Goal: Find specific page/section: Find specific page/section

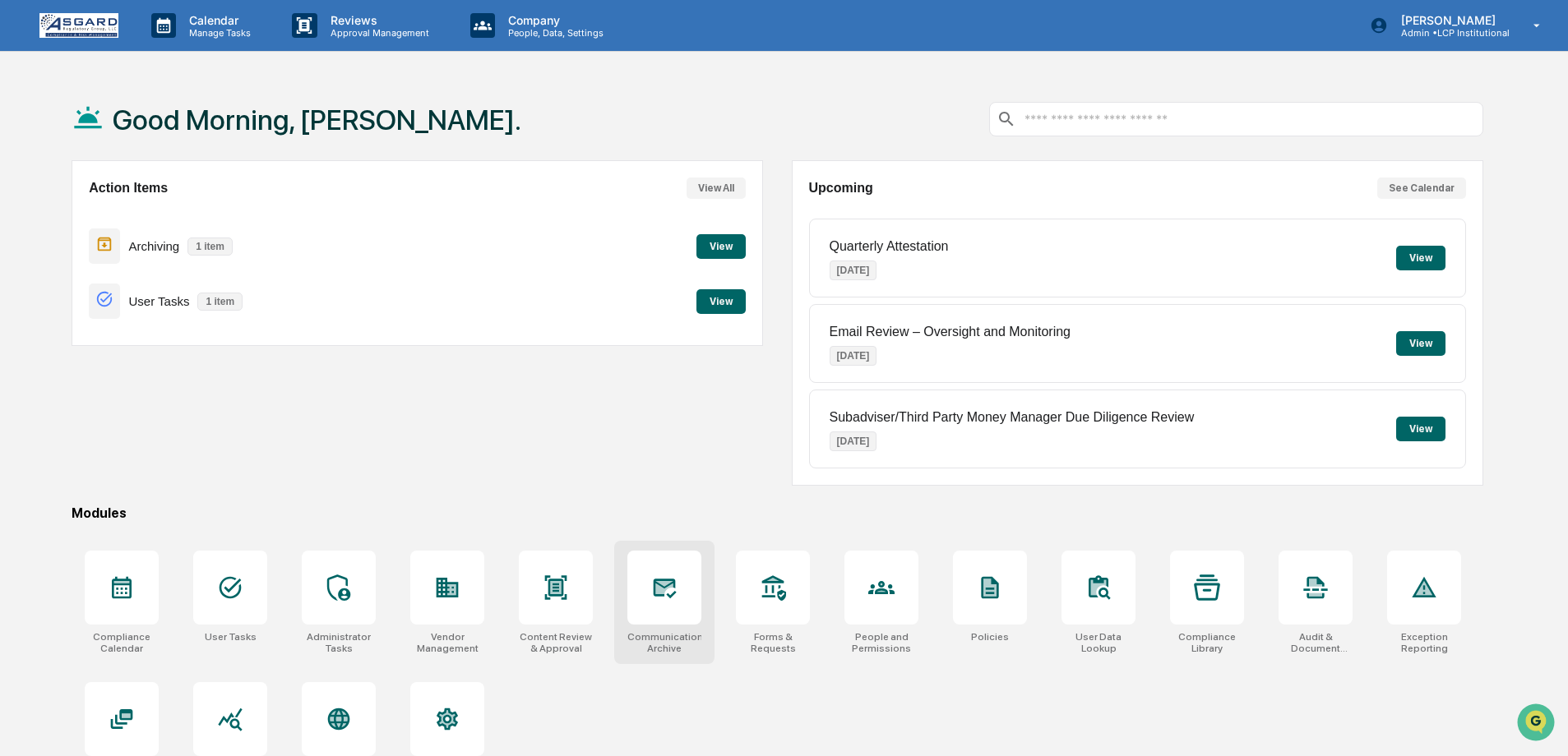
click at [712, 607] on div "Communications Archive" at bounding box center [665, 602] width 100 height 124
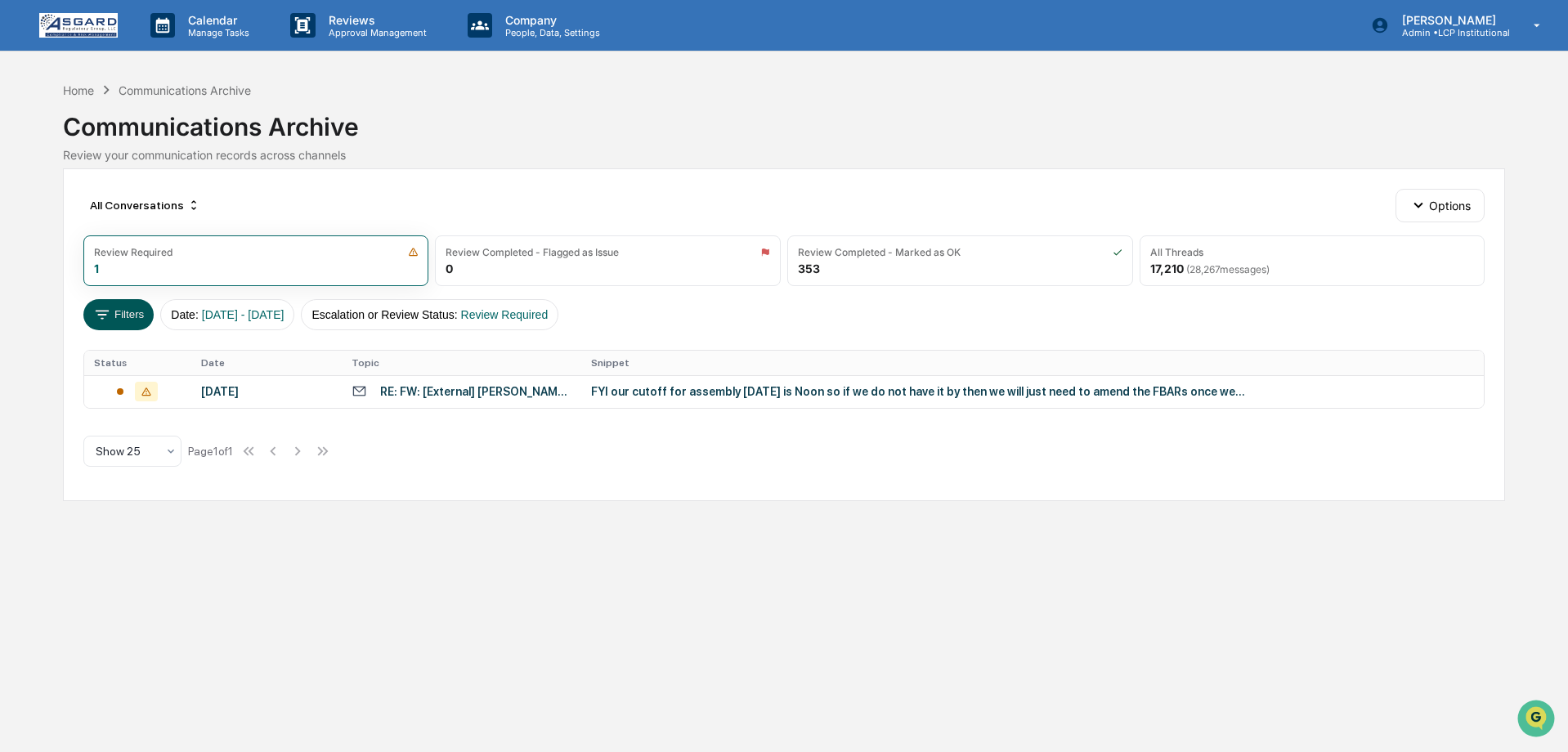
click at [107, 307] on icon at bounding box center [102, 314] width 18 height 18
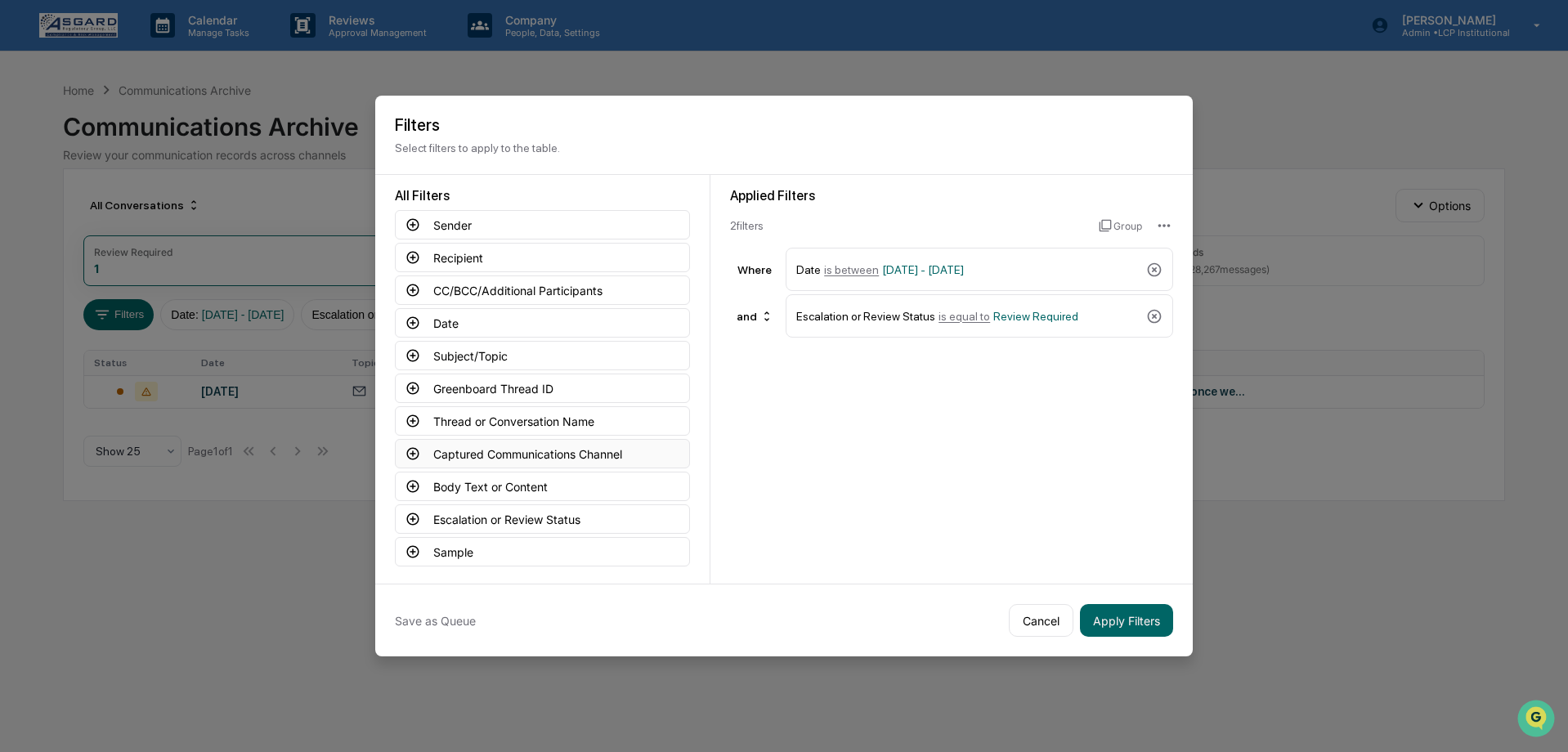
click at [501, 442] on button "Captured Communications Channel" at bounding box center [542, 453] width 295 height 30
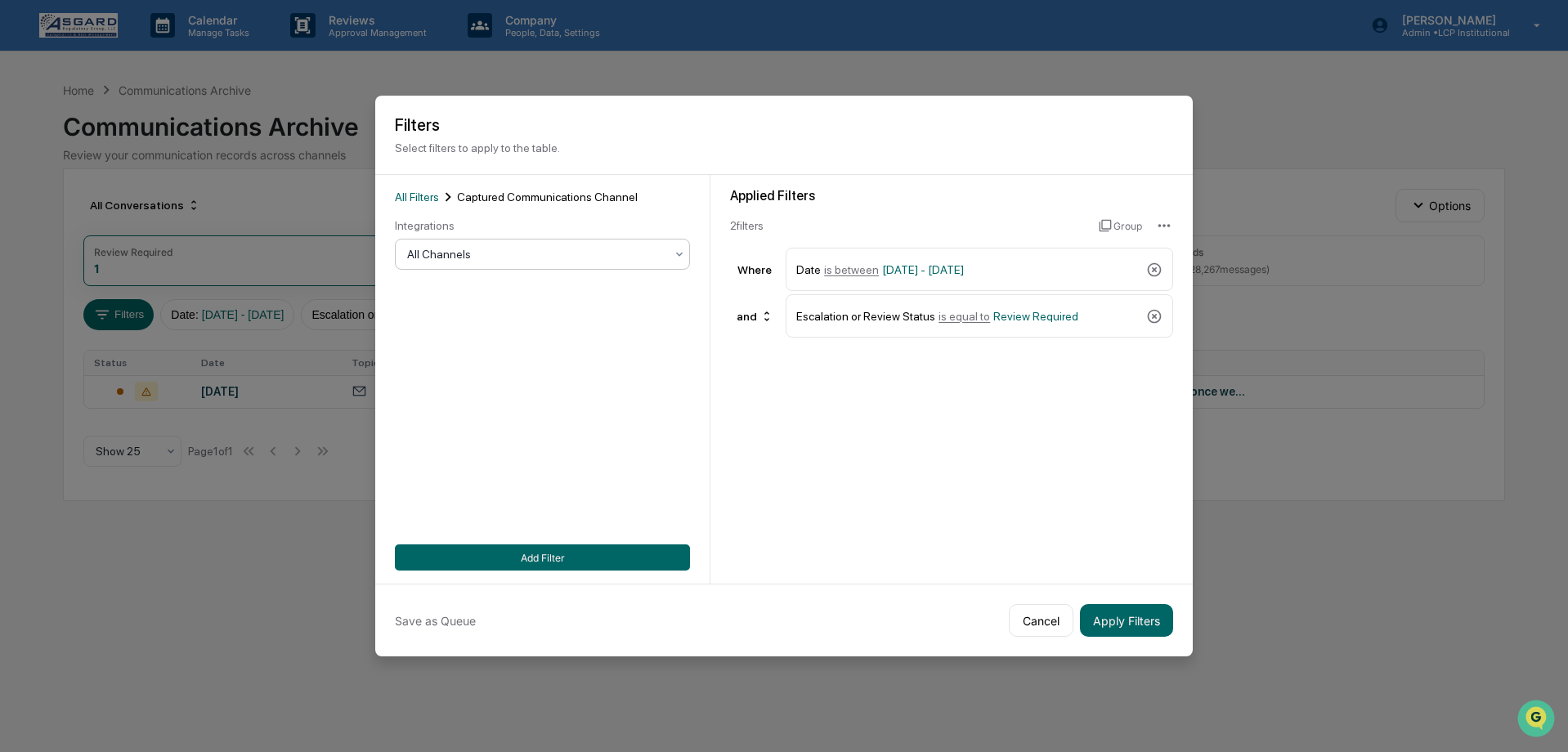
click at [480, 246] on div at bounding box center [536, 254] width 257 height 16
click at [448, 349] on div "Microsoft Teams" at bounding box center [538, 355] width 293 height 33
click at [513, 556] on button "Add Filter" at bounding box center [542, 557] width 295 height 26
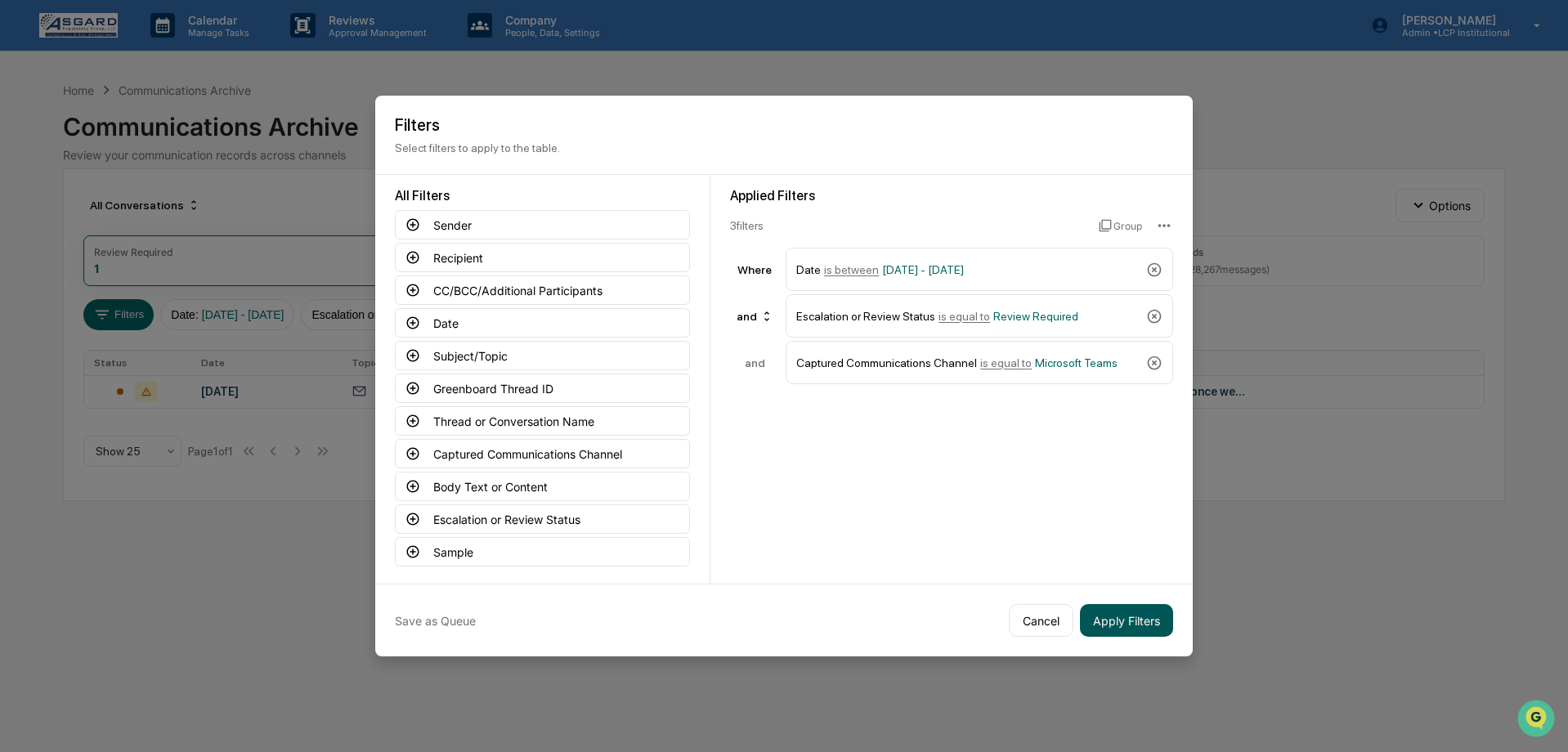
click at [1104, 623] on button "Apply Filters" at bounding box center [1126, 620] width 93 height 33
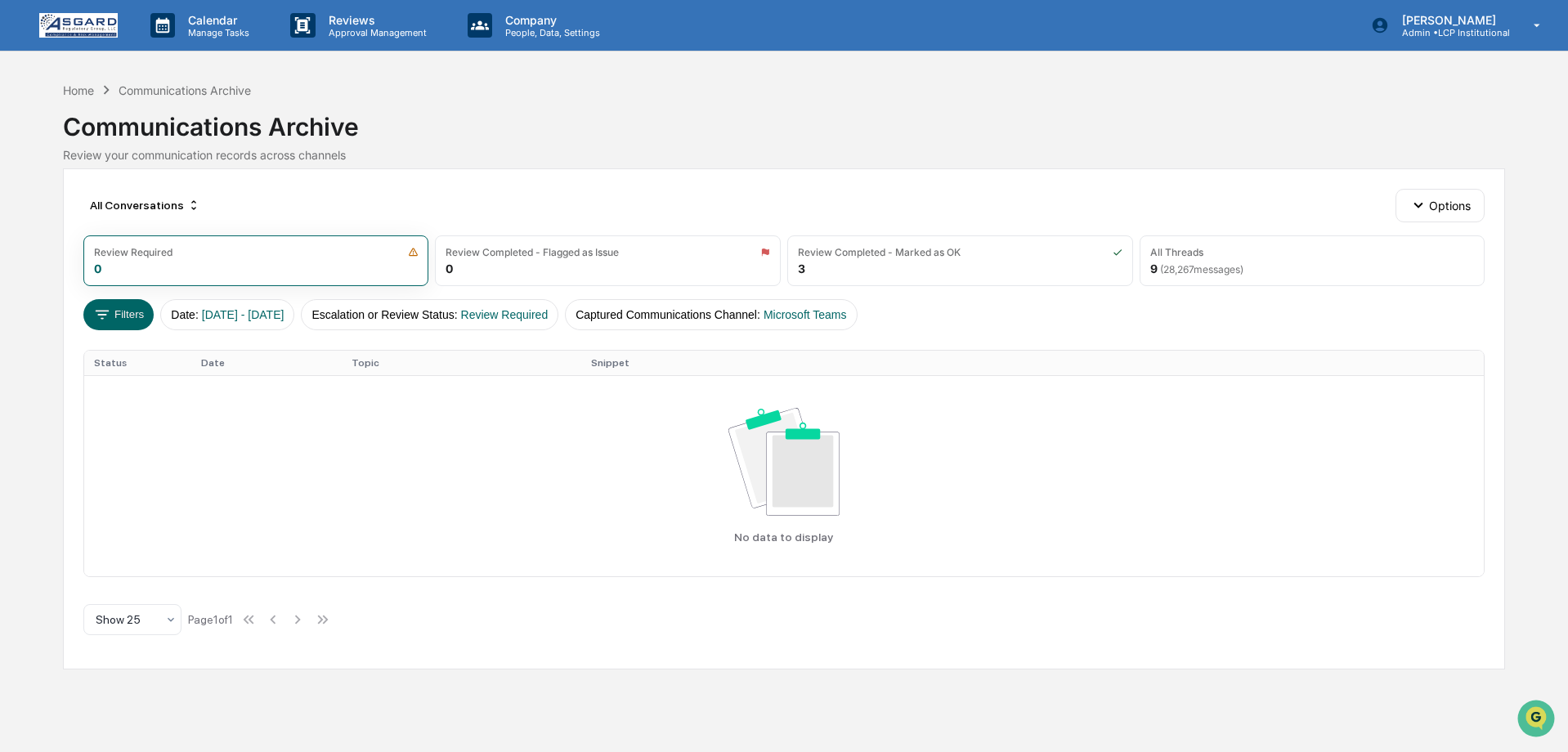
click at [556, 187] on div "All Conversations Options Review Required 0 Review Completed - Flagged as Issue…" at bounding box center [785, 418] width 1443 height 500
click at [442, 143] on div "Communications Archive Review your communication records across channels" at bounding box center [785, 131] width 1443 height 63
